Goal: Task Accomplishment & Management: Use online tool/utility

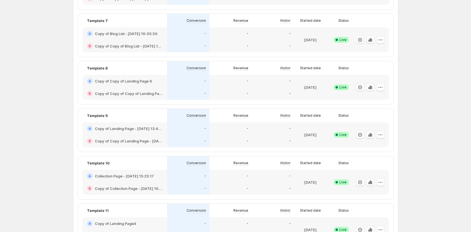
scroll to position [371, 0]
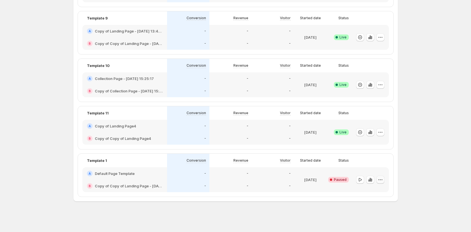
click at [380, 180] on icon "button" at bounding box center [380, 180] width 6 height 6
click at [378, 186] on div "Edit Rename End experiment Delete" at bounding box center [381, 205] width 41 height 41
click at [377, 190] on span "Edit" at bounding box center [375, 191] width 6 height 5
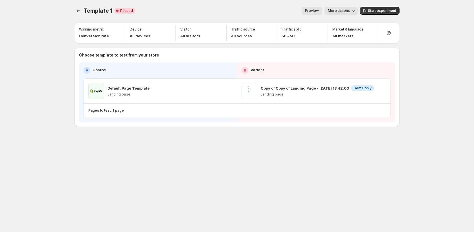
click at [346, 9] on span "More actions" at bounding box center [339, 10] width 22 height 5
click at [351, 43] on span "Copy live page link" at bounding box center [354, 41] width 34 height 5
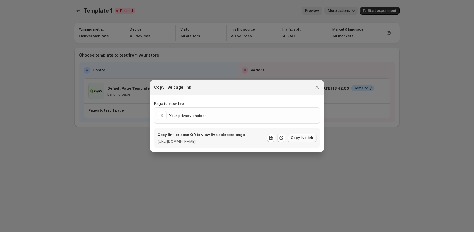
click at [295, 136] on span "Copy live link" at bounding box center [302, 137] width 22 height 5
click at [296, 140] on button "Copy live link" at bounding box center [301, 138] width 29 height 8
click at [318, 83] on button "Close" at bounding box center [317, 87] width 8 height 8
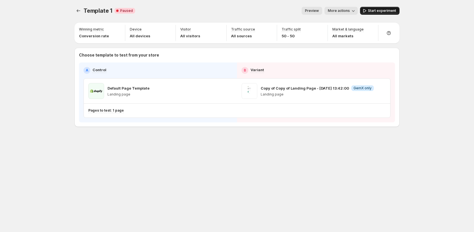
click at [378, 10] on span "Start experiment" at bounding box center [382, 10] width 28 height 5
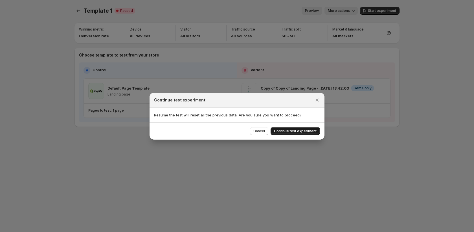
click at [306, 132] on span "Continue test experiment" at bounding box center [295, 131] width 43 height 5
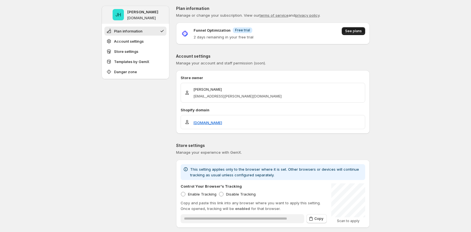
click at [358, 32] on span "See plans" at bounding box center [353, 31] width 17 height 5
click at [351, 33] on button "See plans" at bounding box center [353, 31] width 23 height 8
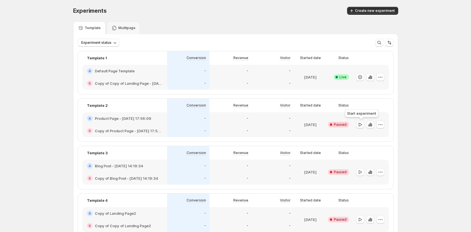
click at [360, 125] on icon "button" at bounding box center [360, 125] width 6 height 6
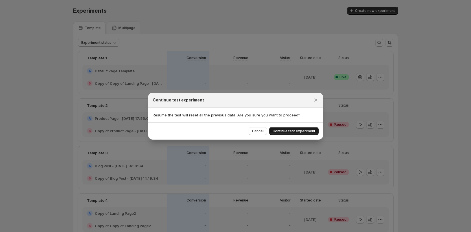
click at [309, 133] on button "Continue test experiment" at bounding box center [293, 131] width 49 height 8
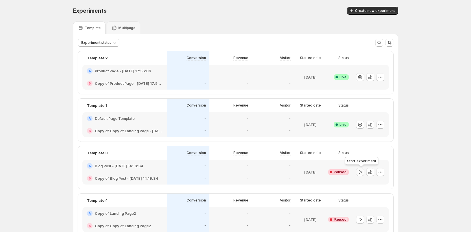
click at [362, 173] on icon "button" at bounding box center [360, 172] width 6 height 6
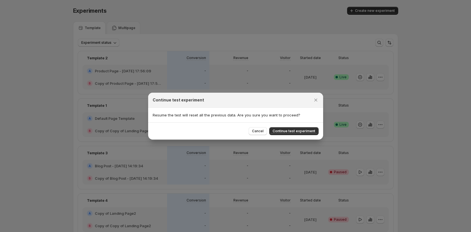
click at [286, 120] on div "Resume the test will reset all the previous data. Are you sure you want to proc…" at bounding box center [235, 114] width 175 height 15
click at [288, 130] on span "Continue test experiment" at bounding box center [293, 131] width 43 height 5
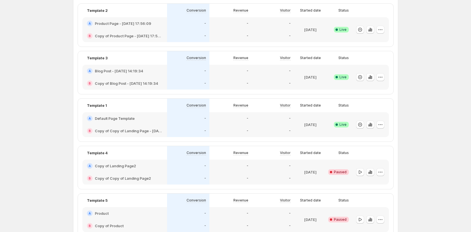
scroll to position [108, 0]
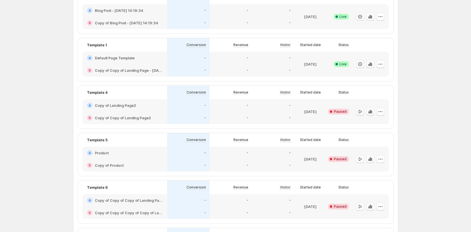
click at [360, 115] on button "button" at bounding box center [360, 111] width 8 height 8
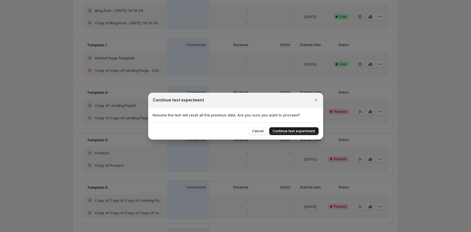
click at [310, 131] on span "Continue test experiment" at bounding box center [293, 131] width 43 height 5
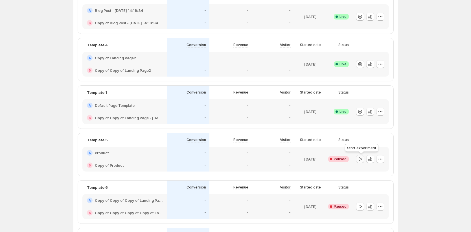
click at [362, 162] on button "button" at bounding box center [360, 159] width 8 height 8
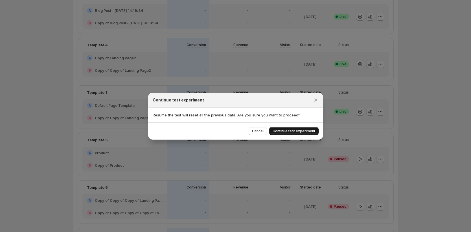
click at [299, 127] on button "Continue test experiment" at bounding box center [293, 131] width 49 height 8
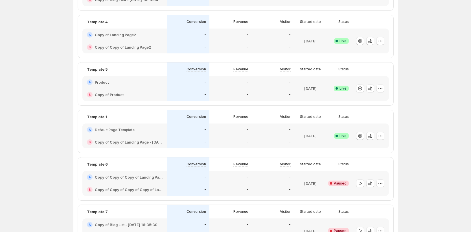
scroll to position [132, 0]
click at [360, 181] on icon "button" at bounding box center [360, 182] width 6 height 6
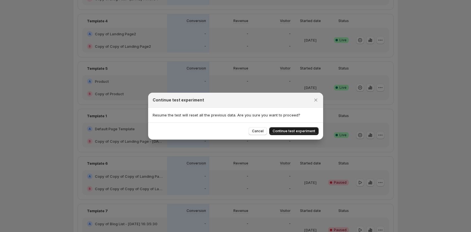
click at [299, 130] on span "Continue test experiment" at bounding box center [293, 131] width 43 height 5
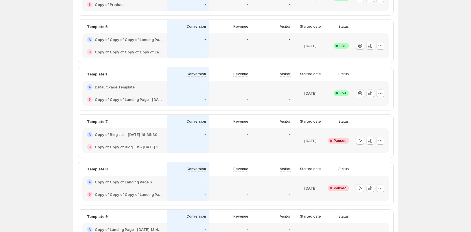
scroll to position [245, 0]
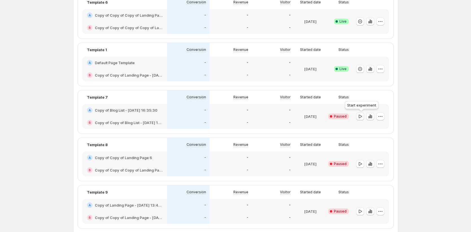
click at [362, 118] on icon "button" at bounding box center [360, 116] width 6 height 6
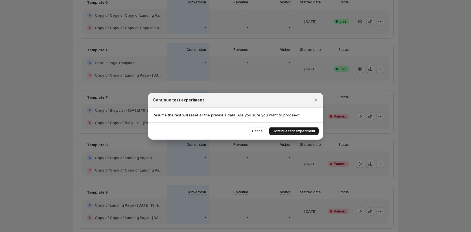
click at [313, 132] on span "Continue test experiment" at bounding box center [293, 131] width 43 height 5
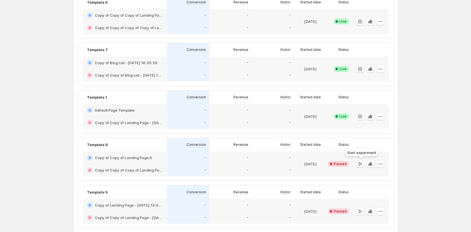
click at [361, 166] on icon "button" at bounding box center [360, 164] width 6 height 6
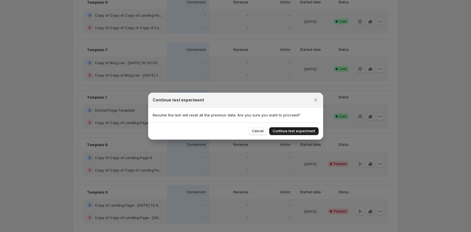
click at [306, 128] on div "Cancel Continue test experiment" at bounding box center [235, 130] width 175 height 17
click at [306, 131] on span "Continue test experiment" at bounding box center [293, 131] width 43 height 5
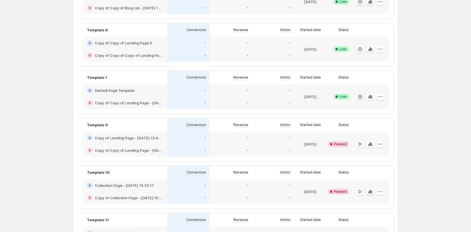
scroll to position [319, 0]
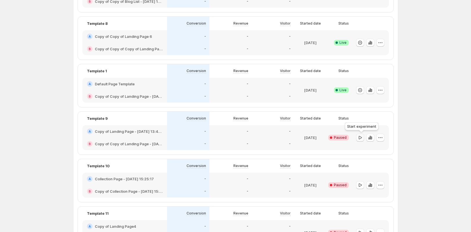
click at [360, 136] on icon "button" at bounding box center [360, 138] width 6 height 6
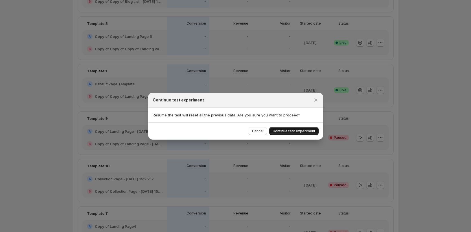
drag, startPoint x: 296, startPoint y: 135, endPoint x: 294, endPoint y: 132, distance: 4.1
click at [296, 135] on div "Cancel Continue test experiment" at bounding box center [235, 130] width 175 height 17
click at [294, 132] on span "Continue test experiment" at bounding box center [293, 131] width 43 height 5
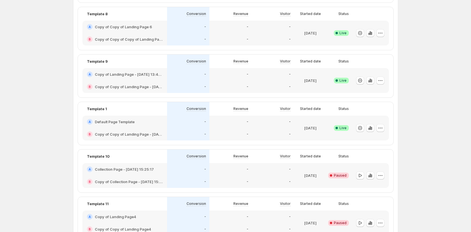
scroll to position [366, 0]
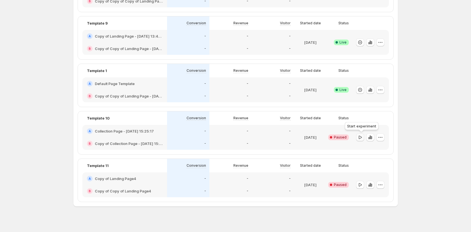
click at [361, 138] on icon "button" at bounding box center [360, 137] width 6 height 6
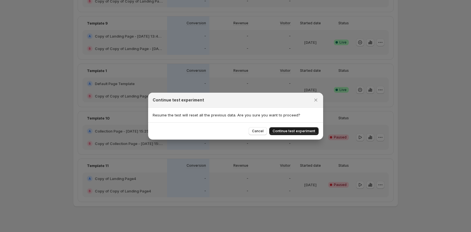
click at [300, 132] on span "Continue test experiment" at bounding box center [293, 131] width 43 height 5
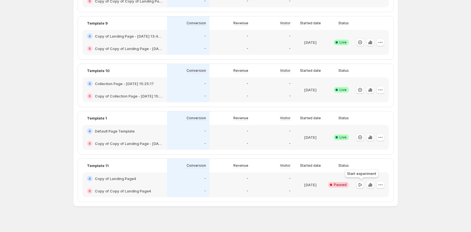
click at [359, 182] on icon "button" at bounding box center [360, 185] width 6 height 6
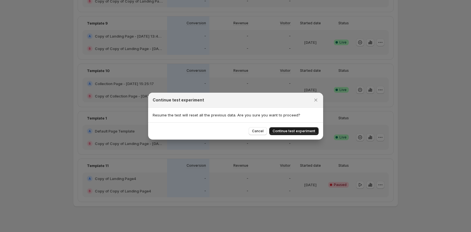
click at [297, 131] on span "Continue test experiment" at bounding box center [293, 131] width 43 height 5
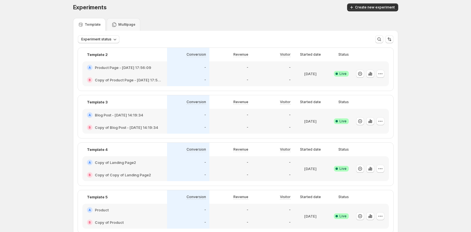
scroll to position [3, 0]
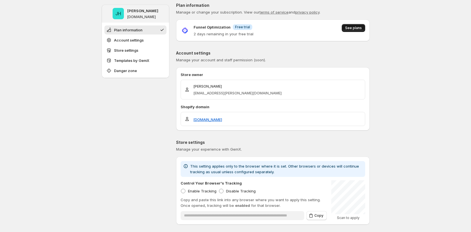
click at [349, 30] on span "See plans" at bounding box center [353, 28] width 17 height 5
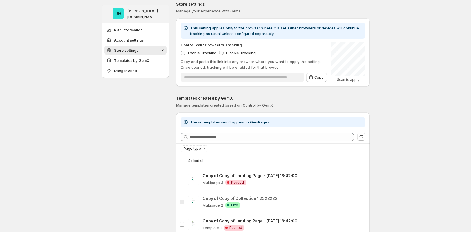
scroll to position [121, 0]
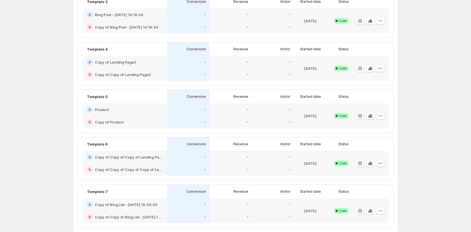
scroll to position [371, 0]
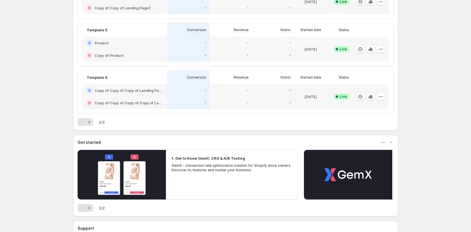
scroll to position [315, 0]
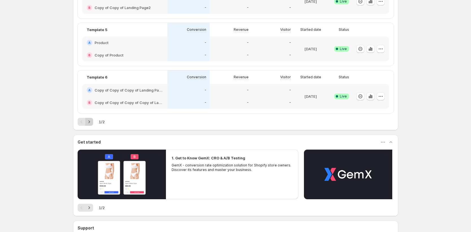
click at [90, 123] on icon "Next" at bounding box center [89, 122] width 6 height 6
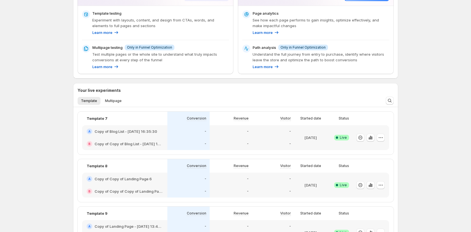
scroll to position [61, 0]
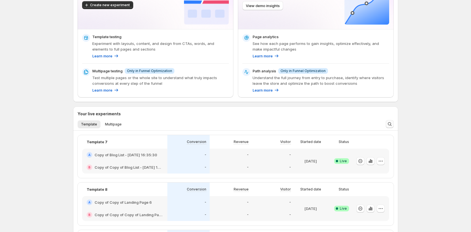
click at [391, 125] on icon "Search and filter results" at bounding box center [390, 124] width 6 height 6
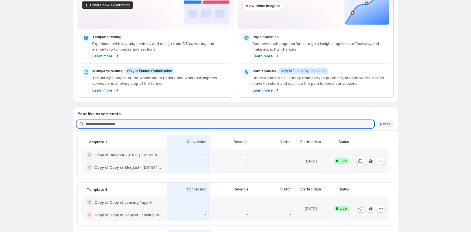
click at [386, 125] on span "Cancel" at bounding box center [386, 124] width 12 height 5
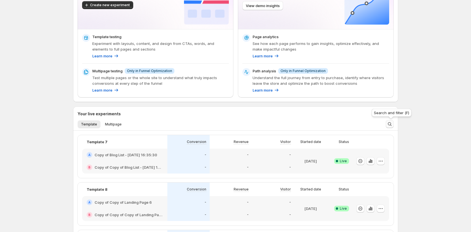
click at [390, 124] on icon "Search and filter results" at bounding box center [390, 124] width 6 height 6
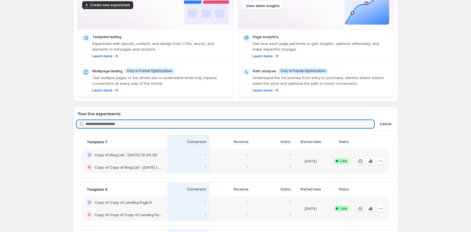
click at [390, 124] on span "Cancel" at bounding box center [386, 124] width 12 height 5
